Goal: Task Accomplishment & Management: Manage account settings

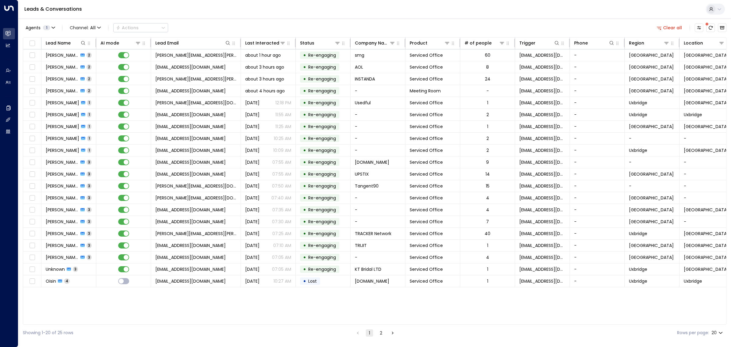
scroll to position [0, 9]
click at [41, 26] on div "Agents 1" at bounding box center [38, 27] width 25 height 5
click at [40, 74] on button "Select All" at bounding box center [37, 74] width 20 height 5
click at [104, 75] on button "Apply" at bounding box center [103, 74] width 18 height 9
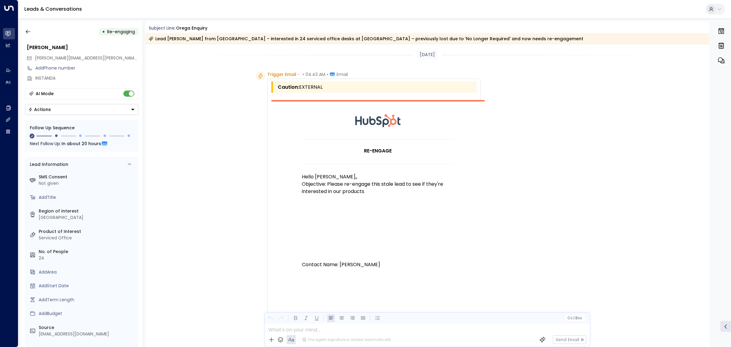
scroll to position [122, 0]
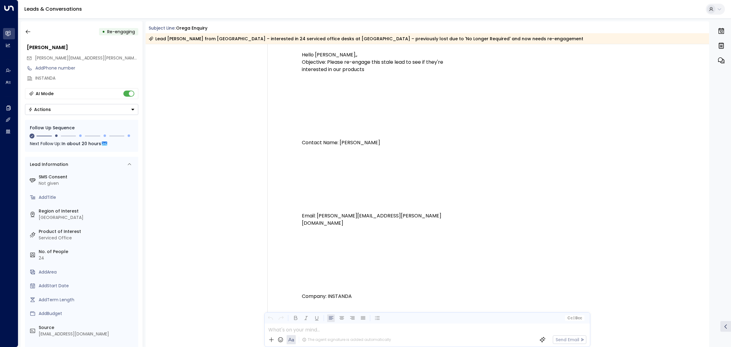
click at [327, 140] on p "Contact Name: [PERSON_NAME] Email: [PERSON_NAME][EMAIL_ADDRESS][PERSON_NAME][DO…" at bounding box center [378, 150] width 152 height 154
